Goal: Task Accomplishment & Management: Use online tool/utility

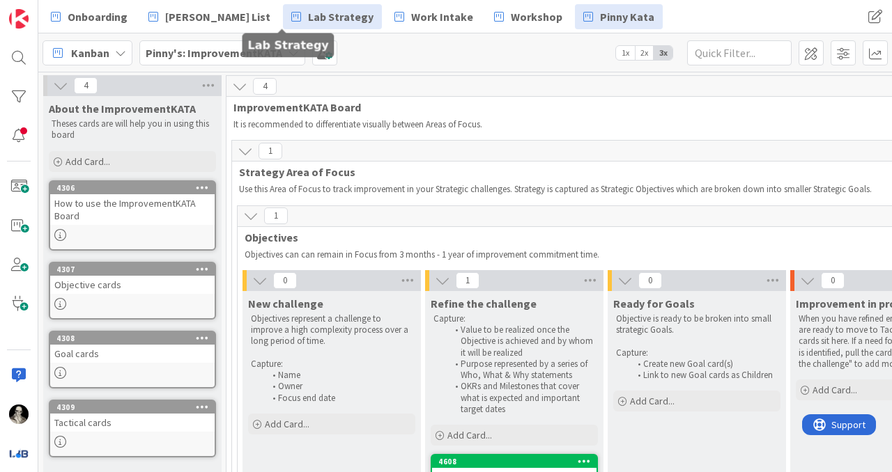
click at [308, 12] on span "Lab Strategy" at bounding box center [341, 16] width 66 height 17
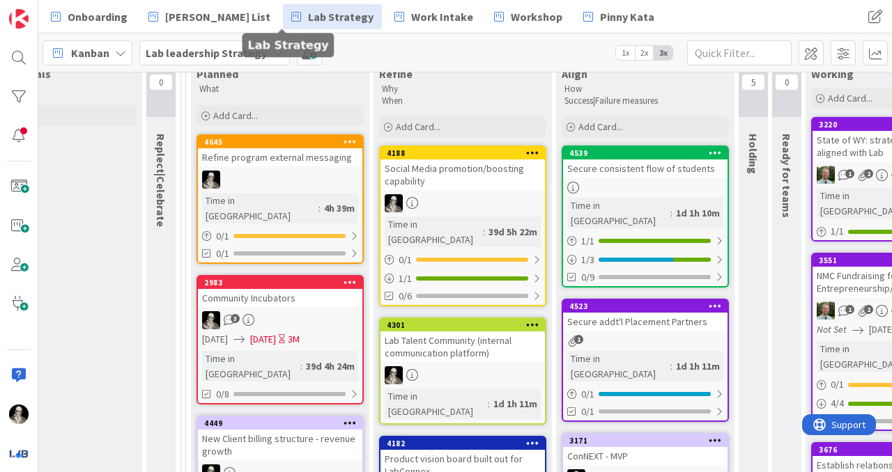
scroll to position [151, 1003]
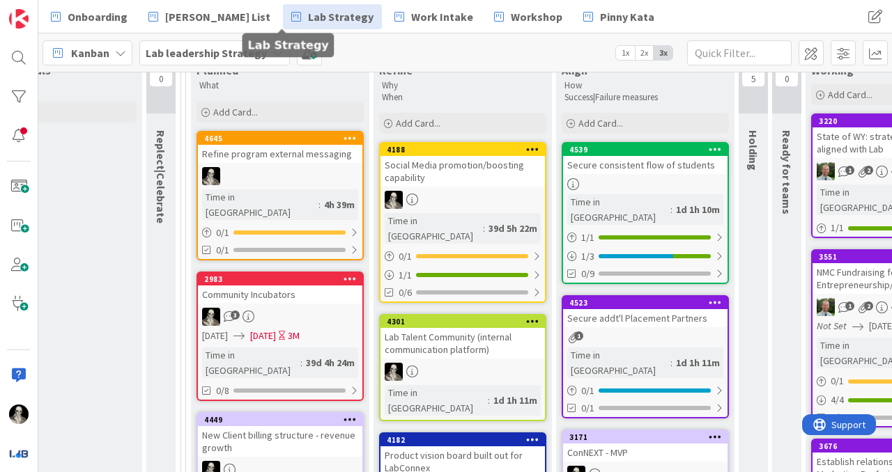
click at [302, 166] on link "4645 Refine program external messaging Time in [GEOGRAPHIC_DATA] : 4h 39m 0 / 1…" at bounding box center [280, 196] width 167 height 130
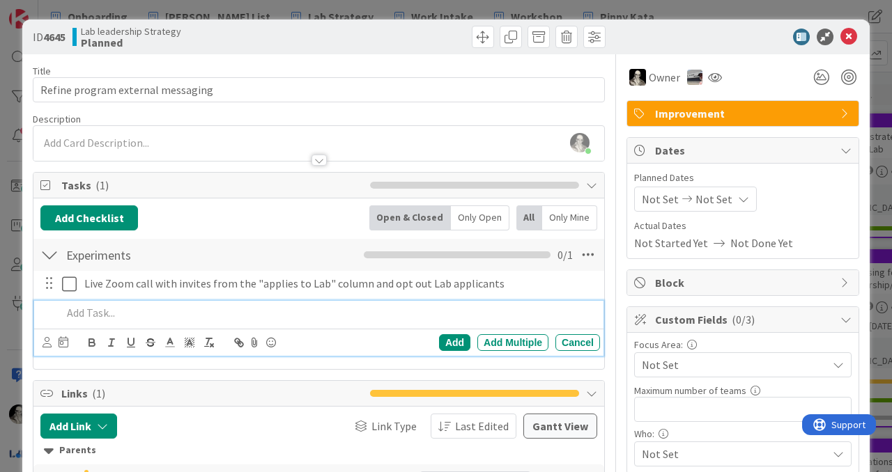
click at [90, 313] on p at bounding box center [328, 313] width 532 height 16
click at [454, 338] on div "Add" at bounding box center [454, 342] width 31 height 17
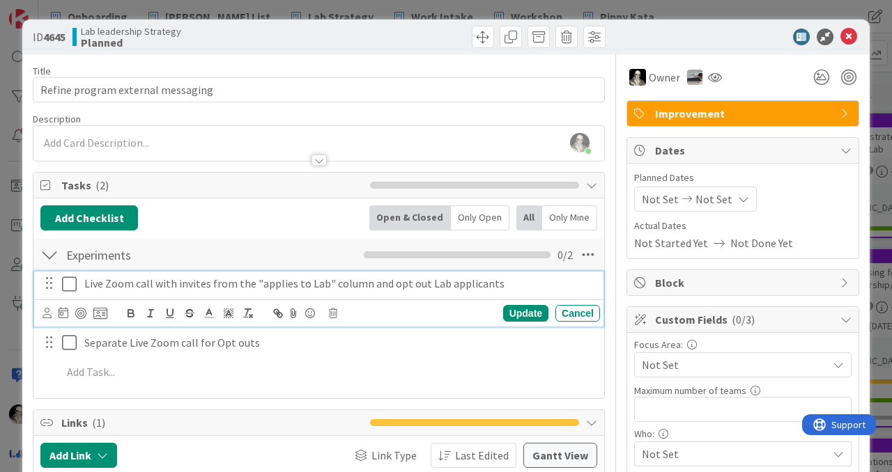
click at [417, 285] on p "Live Zoom call with invites from the "applies to Lab" column and opt out Lab ap…" at bounding box center [339, 284] width 510 height 16
click at [497, 289] on p "Live Zoom call with invites from the "applies to Lab" column and opt out Lab ap…" at bounding box center [339, 284] width 510 height 16
click at [529, 311] on div "Update" at bounding box center [525, 313] width 45 height 17
click at [160, 287] on p "Live Zoom call with invites from the "applies to Lab" column" at bounding box center [339, 284] width 510 height 16
click at [107, 286] on p "Live Zoom call with invites from the "applies to Lab" column" at bounding box center [339, 284] width 510 height 16
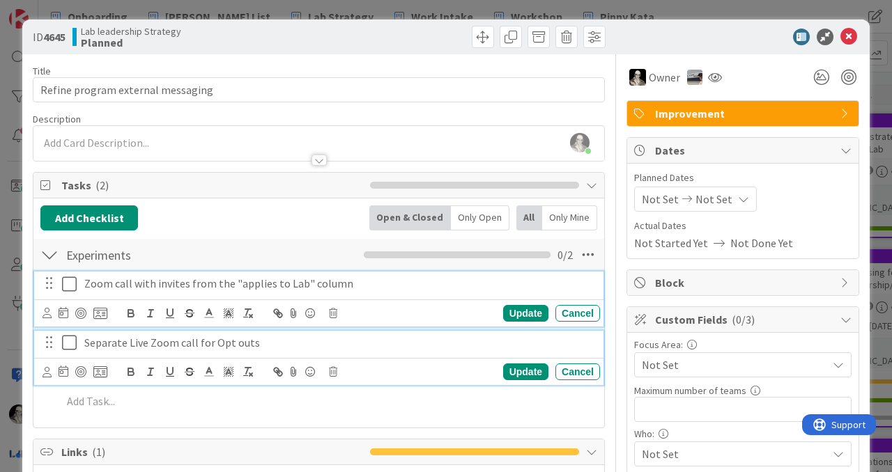
drag, startPoint x: 151, startPoint y: 340, endPoint x: 157, endPoint y: 307, distance: 34.2
click at [151, 339] on p "Separate Live Zoom call for Opt outs" at bounding box center [339, 343] width 510 height 16
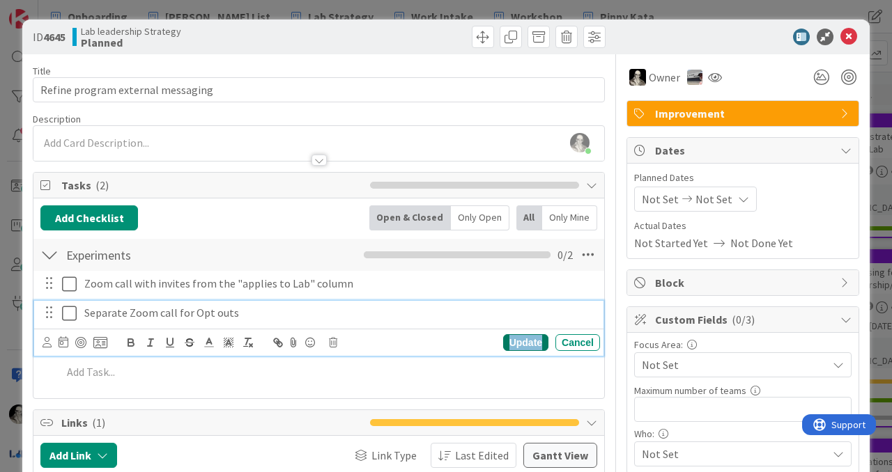
click at [516, 338] on div "Update" at bounding box center [525, 342] width 45 height 17
